Goal: Transaction & Acquisition: Book appointment/travel/reservation

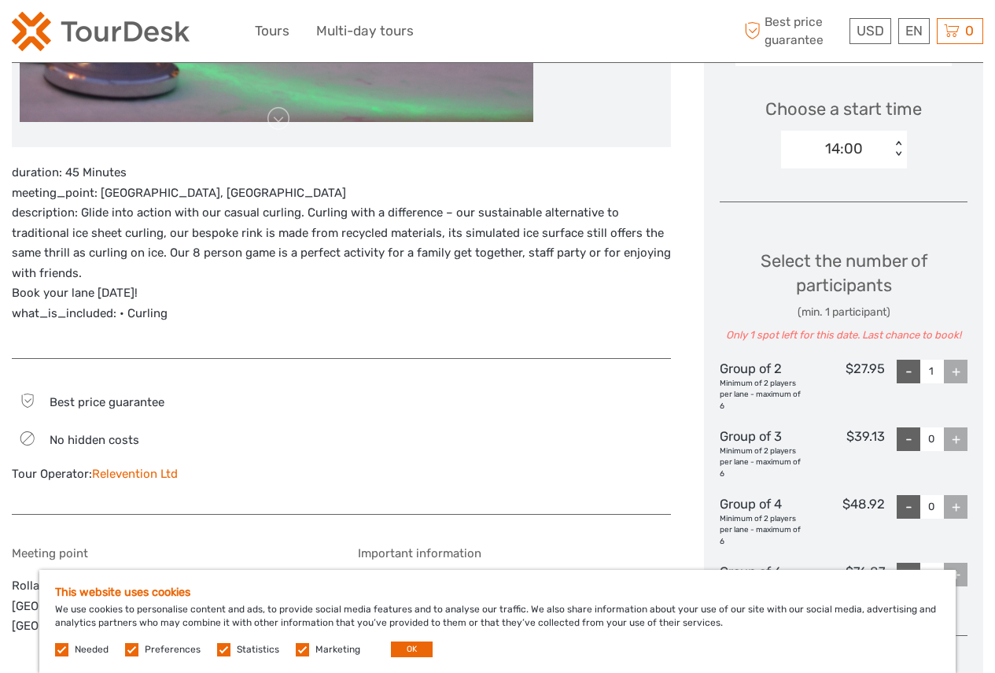
scroll to position [534, 0]
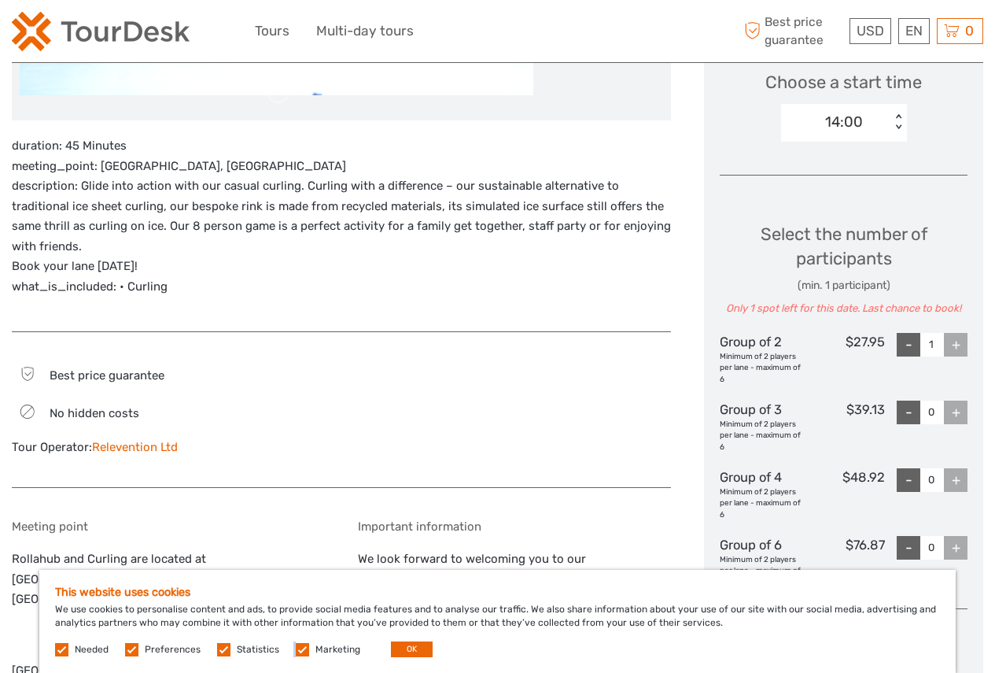
drag, startPoint x: 300, startPoint y: 645, endPoint x: 276, endPoint y: 645, distance: 23.6
click at [285, 645] on div "Needed Preferences Statistics Marketing OK" at bounding box center [246, 649] width 382 height 16
click at [221, 648] on label at bounding box center [223, 649] width 13 height 13
click at [0, 0] on input "checkbox" at bounding box center [0, 0] width 0 height 0
click at [127, 645] on label at bounding box center [131, 649] width 13 height 13
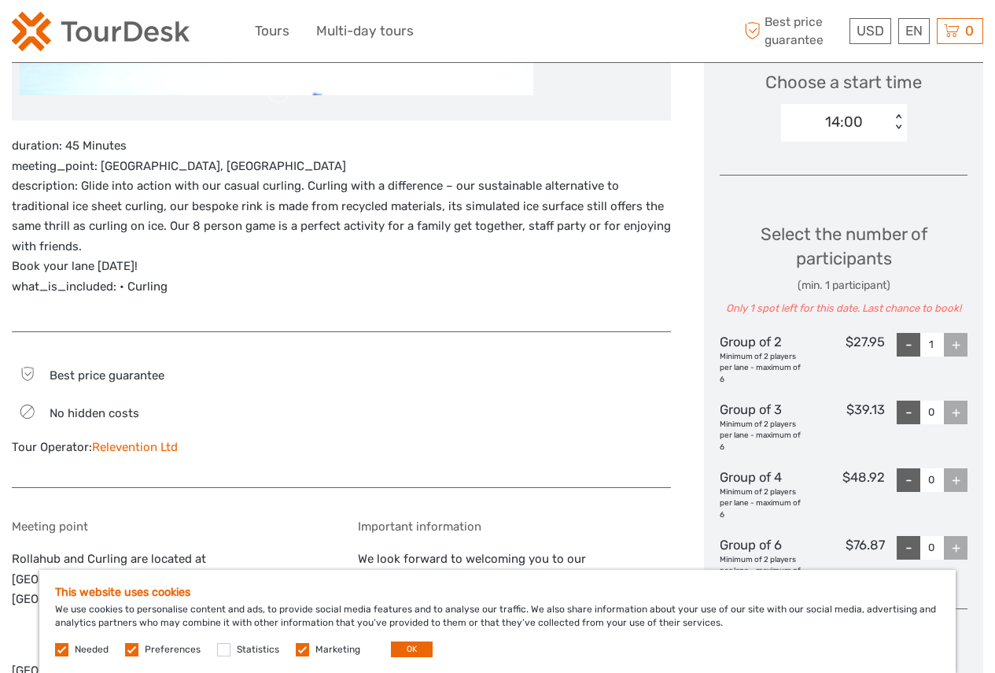
click at [0, 0] on input "checkbox" at bounding box center [0, 0] width 0 height 0
click at [298, 647] on label at bounding box center [302, 649] width 13 height 13
click at [0, 0] on input "checkbox" at bounding box center [0, 0] width 0 height 0
click at [416, 648] on button "OK" at bounding box center [412, 649] width 42 height 16
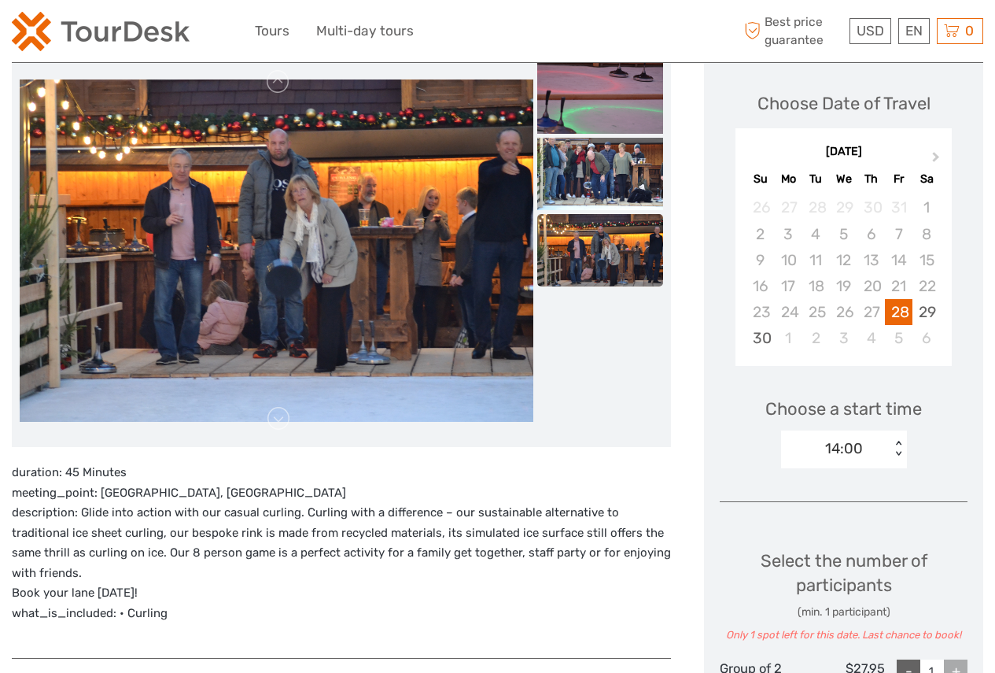
scroll to position [141, 0]
